Goal: Navigation & Orientation: Find specific page/section

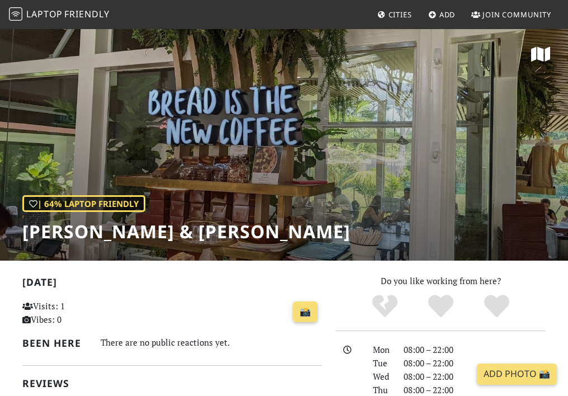
click at [87, 16] on span "Friendly" at bounding box center [86, 14] width 45 height 12
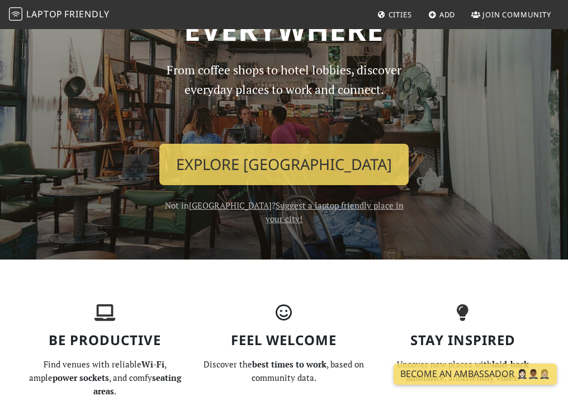
scroll to position [143, 0]
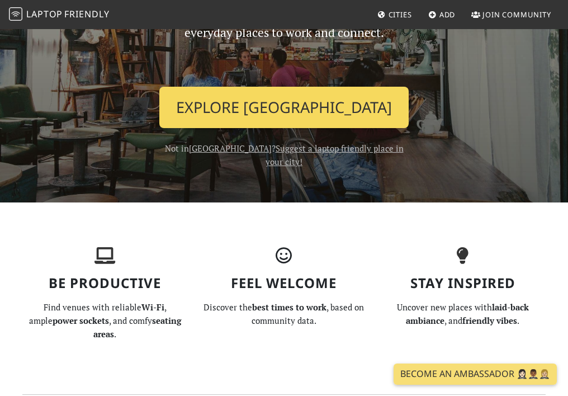
click at [258, 105] on link "Explore Singapore" at bounding box center [283, 107] width 249 height 41
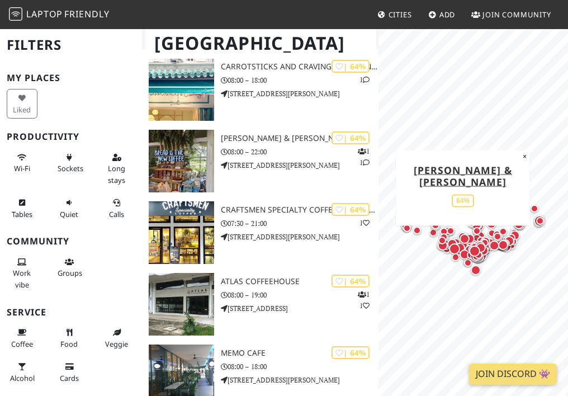
scroll to position [7504, 0]
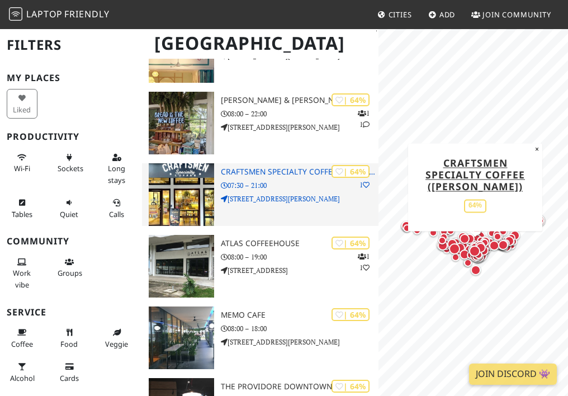
click at [290, 177] on div "| 64% 1 Craftsmen Specialty Coffee (Mohamed Sultan) 07:30 – 21:00 33 Mohamed Su…" at bounding box center [300, 194] width 158 height 63
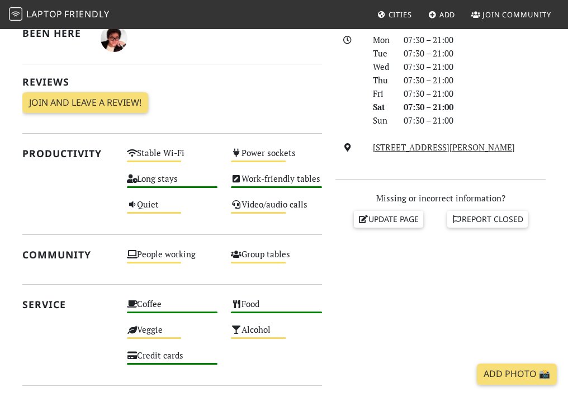
scroll to position [478, 0]
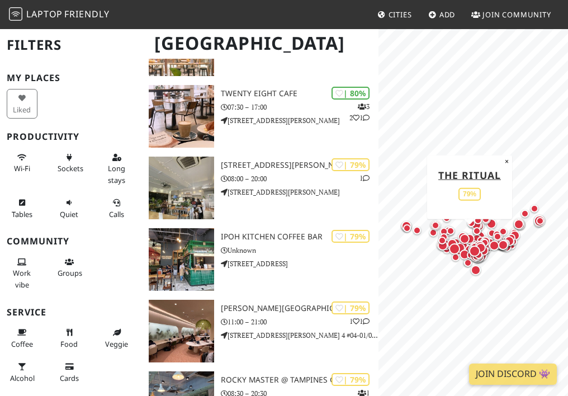
scroll to position [1555, 0]
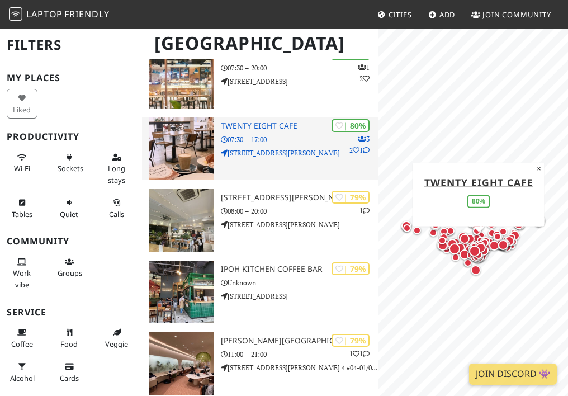
click at [270, 124] on h3 "Twenty Eight Cafe" at bounding box center [300, 126] width 158 height 10
